Goal: Task Accomplishment & Management: Manage account settings

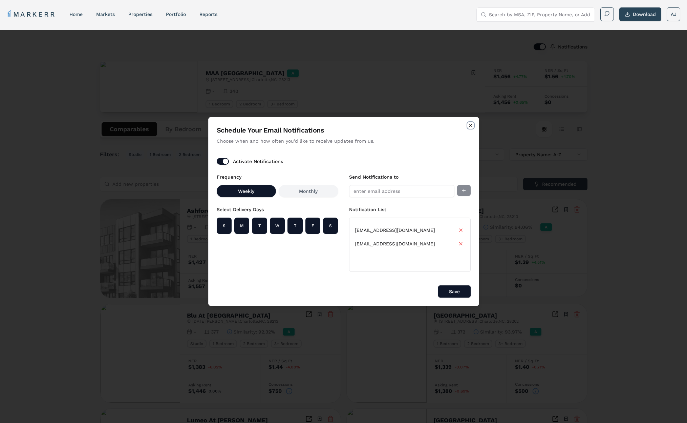
click at [468, 127] on icon "button" at bounding box center [470, 125] width 5 height 5
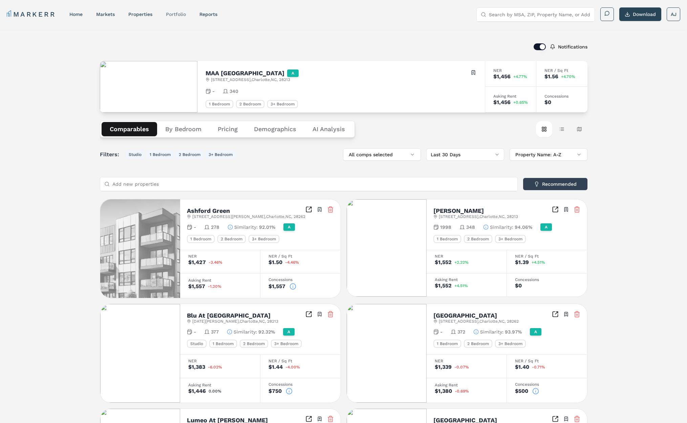
click at [181, 17] on div "Portfolio" at bounding box center [176, 14] width 20 height 7
click at [179, 15] on link "Portfolio" at bounding box center [176, 14] width 20 height 5
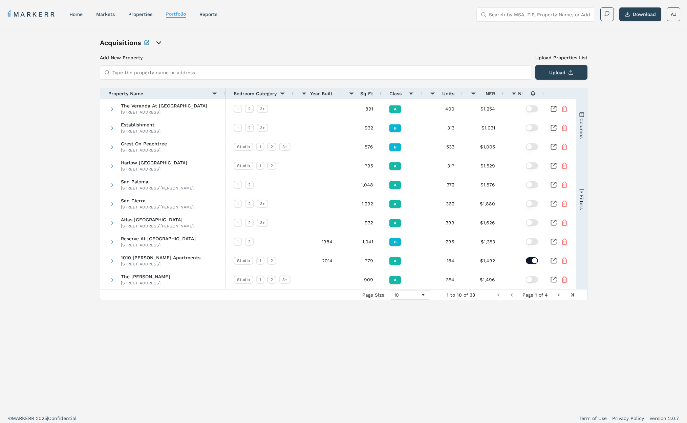
click at [157, 41] on icon "open portfolio options" at bounding box center [159, 43] width 8 height 8
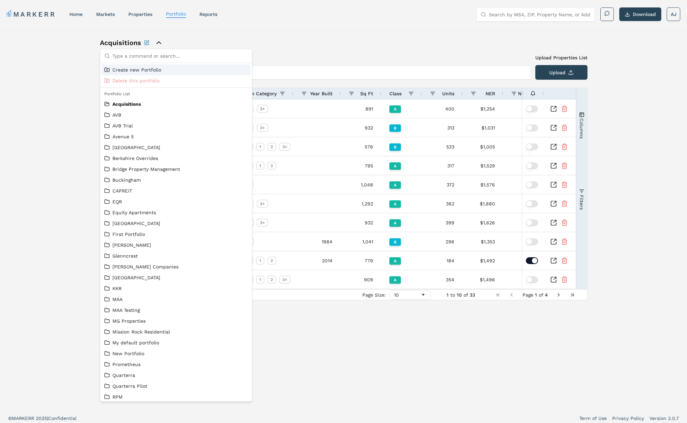
click at [157, 41] on icon "close portfolio options" at bounding box center [159, 43] width 8 height 8
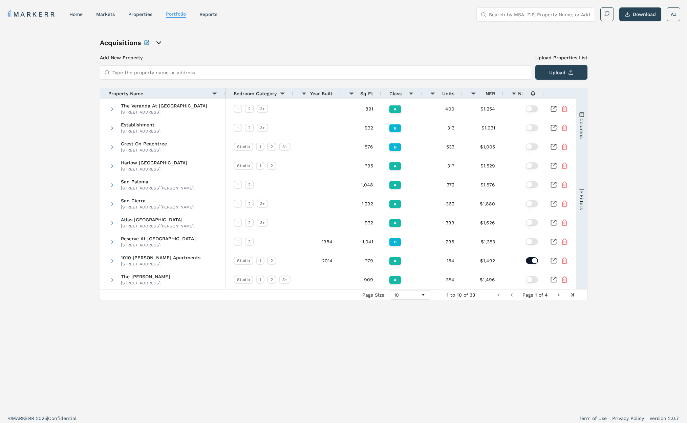
click at [239, 42] on div "Acquisitions" at bounding box center [176, 42] width 152 height 9
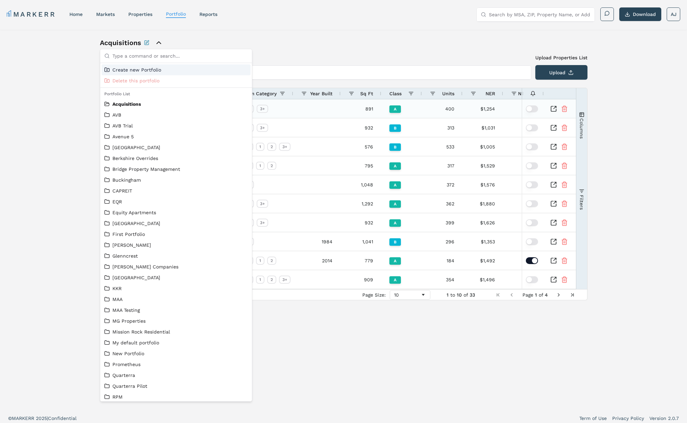
click at [530, 110] on button "button" at bounding box center [532, 108] width 12 height 7
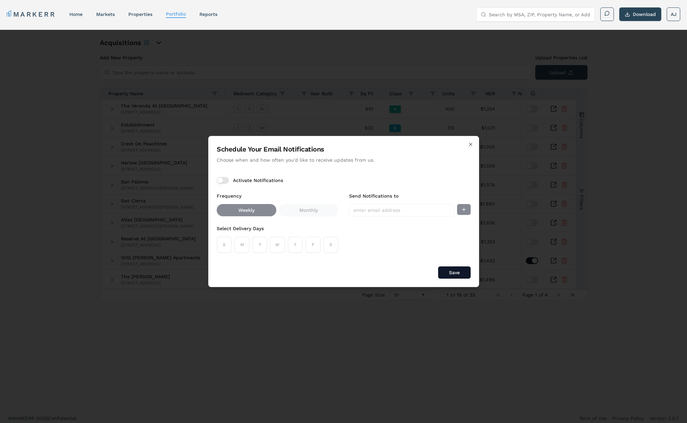
click at [226, 180] on button "Activate Notifications" at bounding box center [223, 180] width 12 height 7
drag, startPoint x: 223, startPoint y: 248, endPoint x: 238, endPoint y: 248, distance: 14.6
click at [225, 248] on button "S" at bounding box center [224, 244] width 15 height 16
drag, startPoint x: 238, startPoint y: 248, endPoint x: 246, endPoint y: 248, distance: 8.8
click at [239, 248] on button "M" at bounding box center [241, 244] width 15 height 16
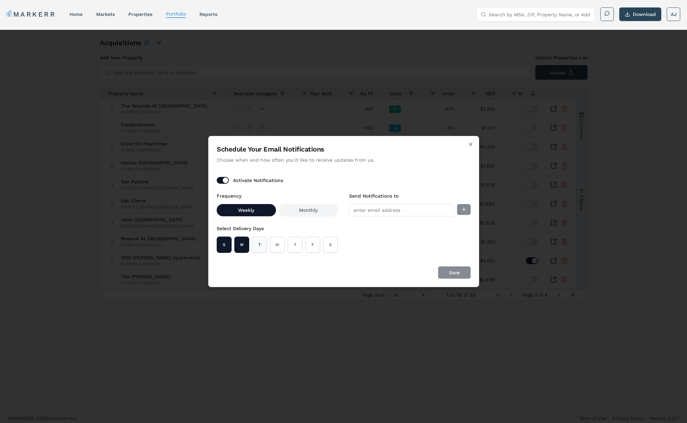
drag, startPoint x: 251, startPoint y: 249, endPoint x: 255, endPoint y: 249, distance: 4.1
click at [253, 249] on div "S M T W T F S" at bounding box center [278, 244] width 122 height 16
drag, startPoint x: 262, startPoint y: 249, endPoint x: 270, endPoint y: 249, distance: 8.1
click at [266, 249] on button "T" at bounding box center [259, 244] width 15 height 16
click at [279, 250] on button "W" at bounding box center [277, 244] width 15 height 16
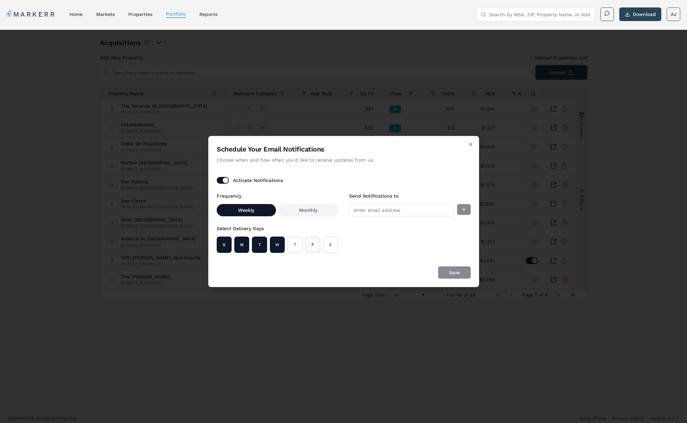
drag, startPoint x: 299, startPoint y: 250, endPoint x: 310, endPoint y: 249, distance: 11.2
click at [300, 250] on button "T" at bounding box center [294, 244] width 15 height 16
click at [324, 249] on button "S" at bounding box center [330, 244] width 15 height 16
drag, startPoint x: 314, startPoint y: 247, endPoint x: 341, endPoint y: 232, distance: 31.1
click at [315, 247] on button "F" at bounding box center [312, 244] width 15 height 16
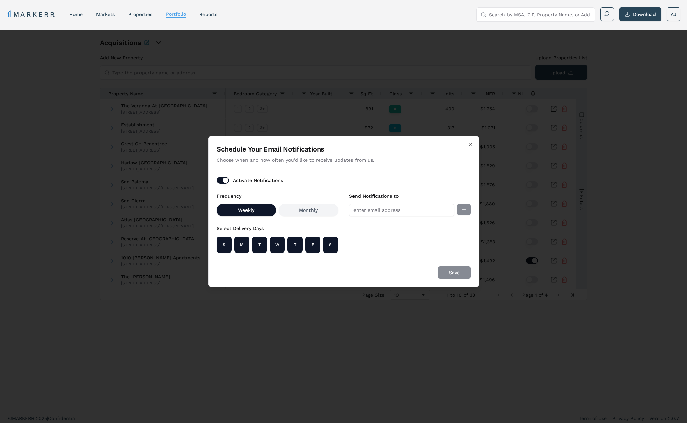
click at [384, 213] on input "Send Notifications to" at bounding box center [401, 210] width 105 height 12
type input "ajenkins@markerr.com"
click at [470, 144] on icon "button" at bounding box center [470, 144] width 5 height 5
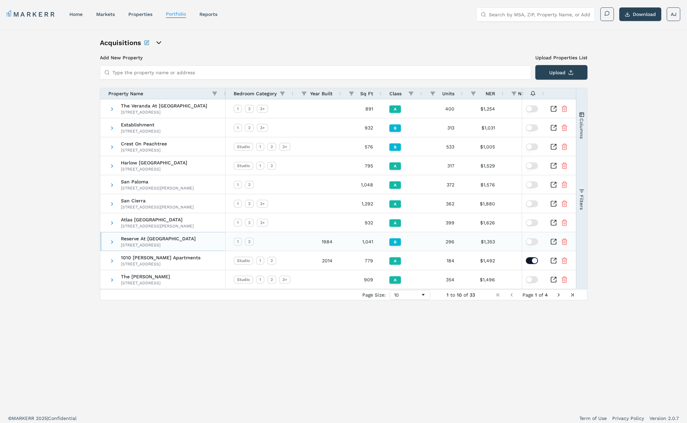
click at [148, 250] on span "Reserve At Twin Oaks 1108 Montreal Rd, Clarkston, GA 30021" at bounding box center [163, 241] width 108 height 19
drag, startPoint x: 150, startPoint y: 255, endPoint x: 154, endPoint y: 256, distance: 4.1
click at [150, 255] on span "1010 [PERSON_NAME] Apartments" at bounding box center [161, 257] width 80 height 5
click at [553, 261] on icon "Inspect Comparable" at bounding box center [553, 260] width 7 height 7
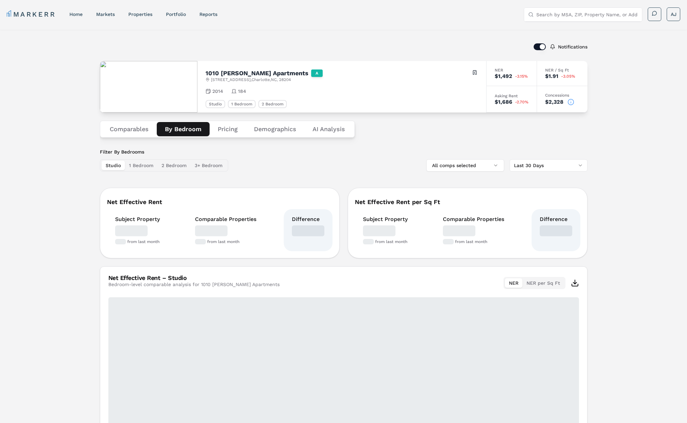
click at [187, 131] on button "By Bedroom" at bounding box center [183, 129] width 53 height 14
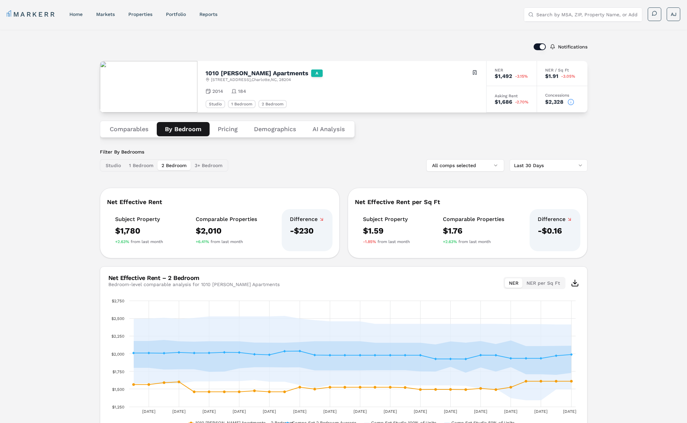
click at [185, 168] on button "2 Bedroom" at bounding box center [173, 164] width 33 height 9
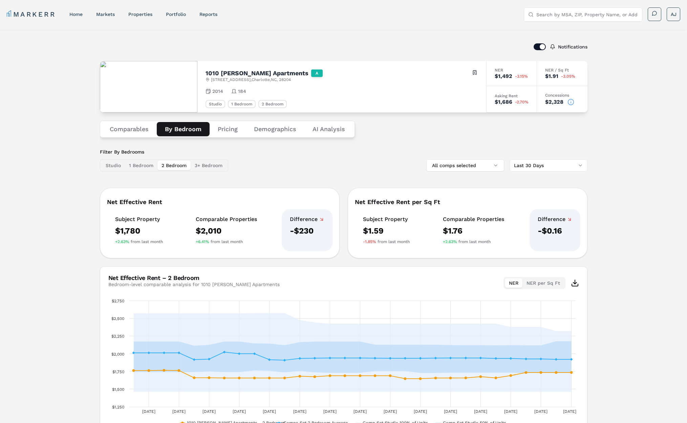
click at [119, 125] on button "Comparables" at bounding box center [129, 129] width 55 height 14
